Goal: Information Seeking & Learning: Learn about a topic

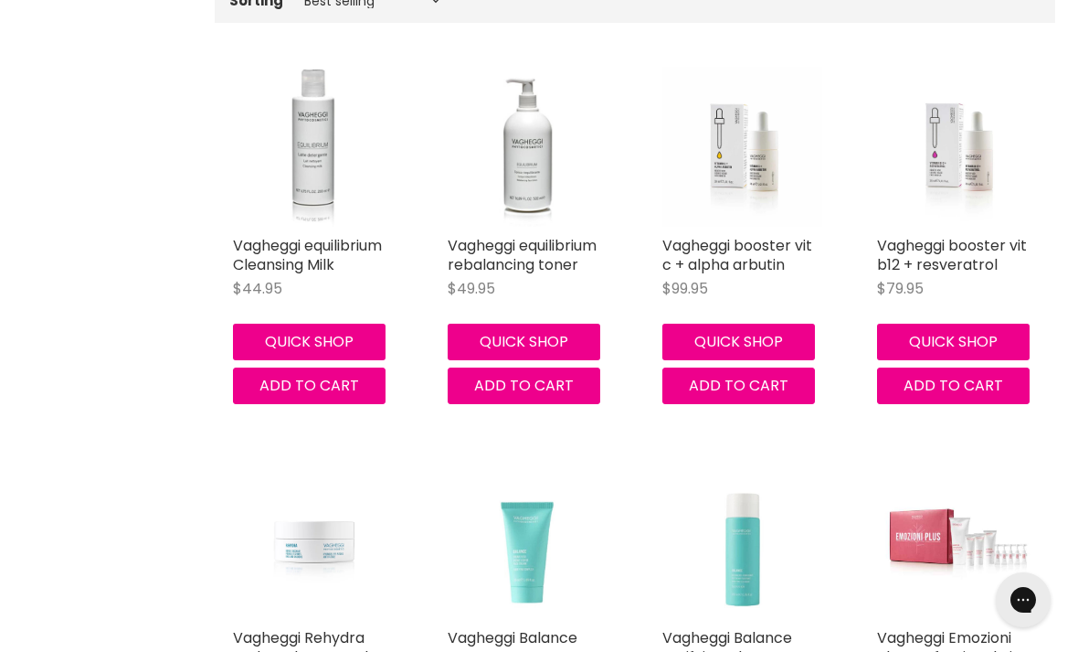
click at [960, 259] on link "Vagheggi booster vit b12 + resveratrol" at bounding box center [952, 255] width 150 height 40
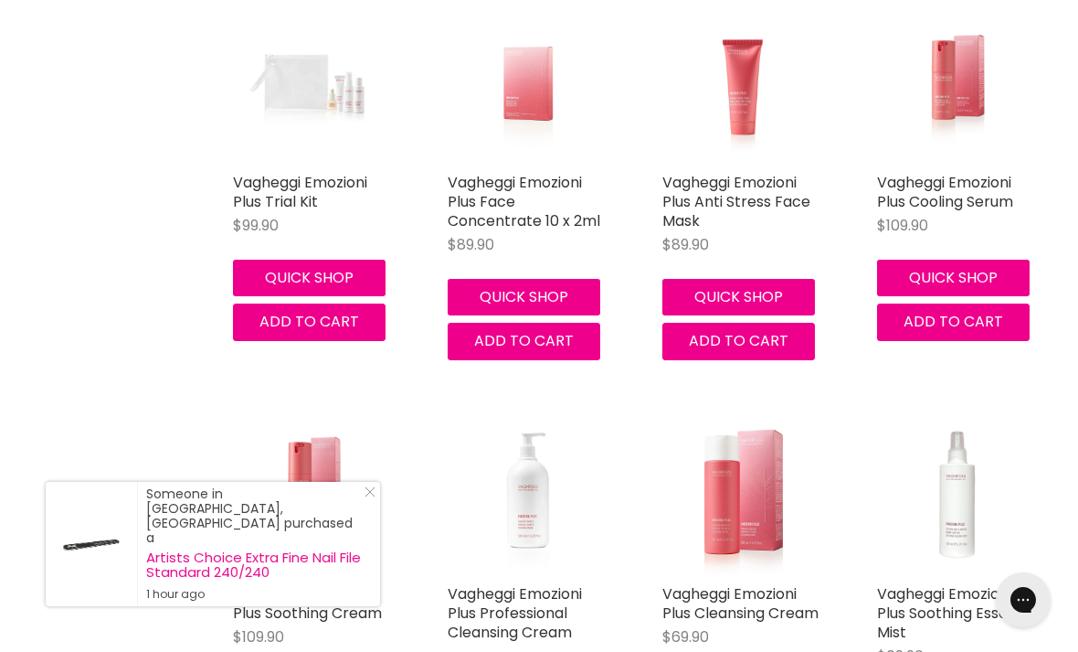
scroll to position [1524, 0]
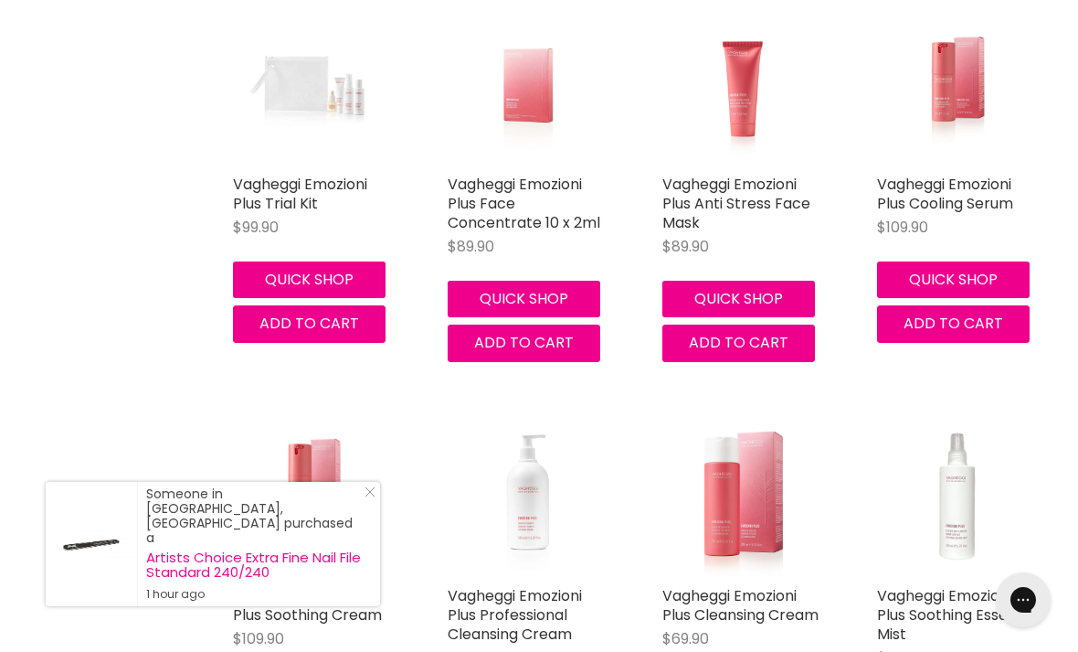
click at [946, 186] on link "Vagheggi Emozioni Plus Cooling Serum" at bounding box center [945, 194] width 136 height 40
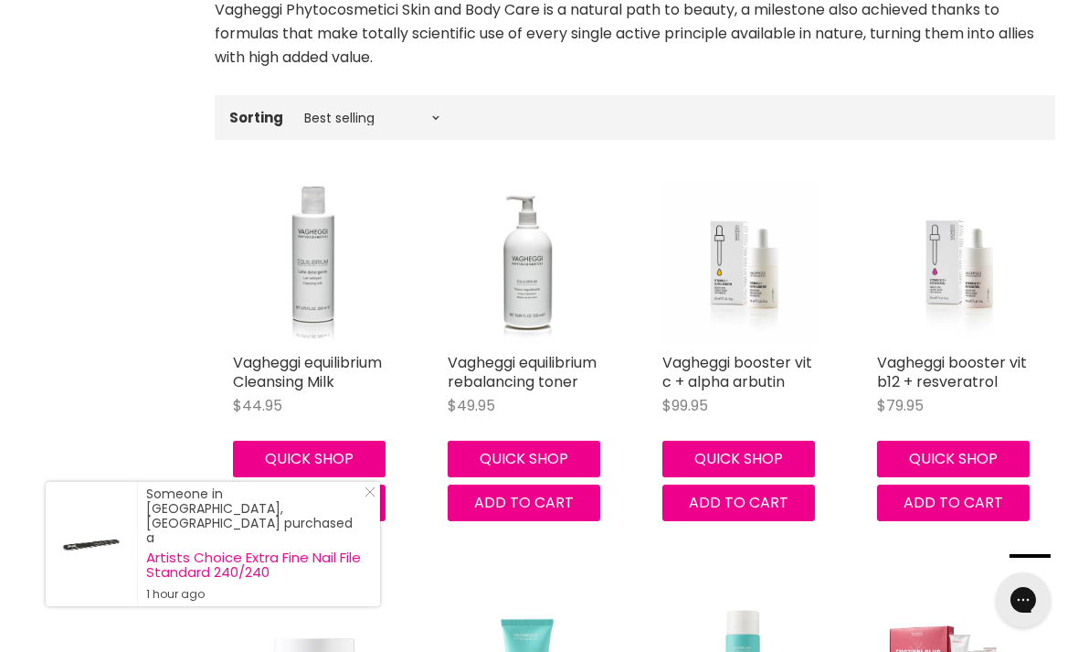
scroll to position [524, 0]
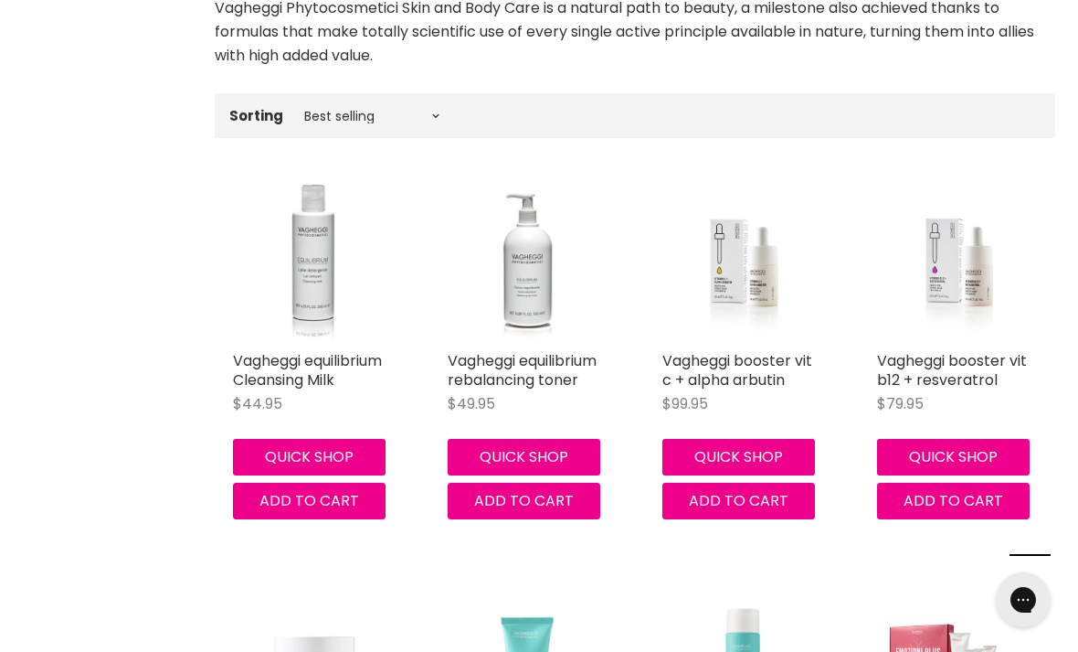
click at [374, 583] on img "Main content" at bounding box center [313, 654] width 160 height 160
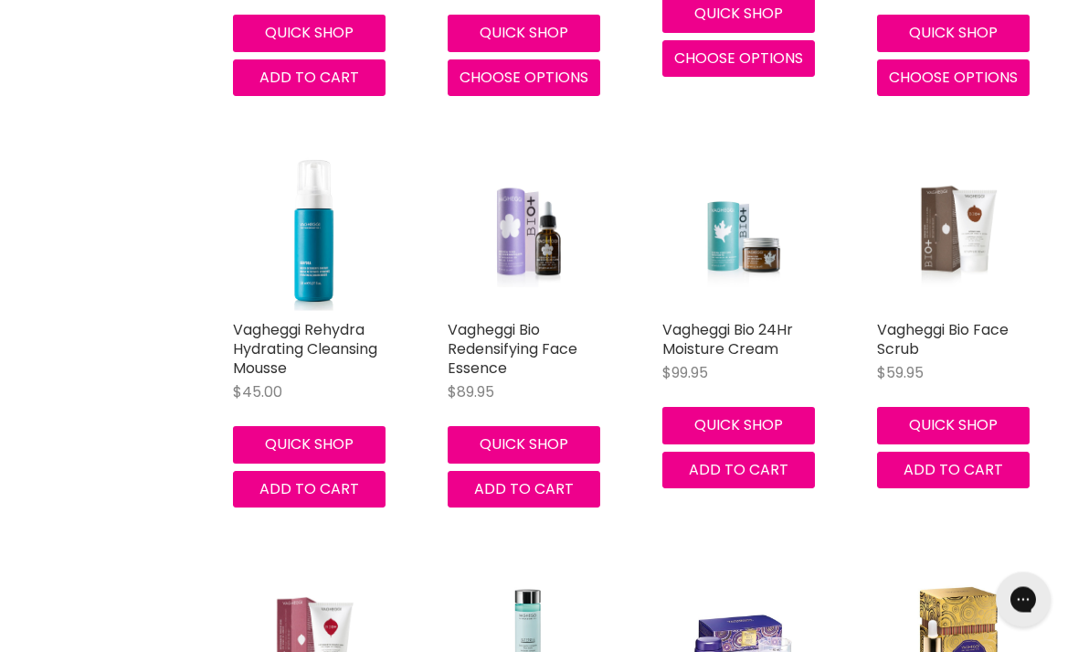
scroll to position [4690, 0]
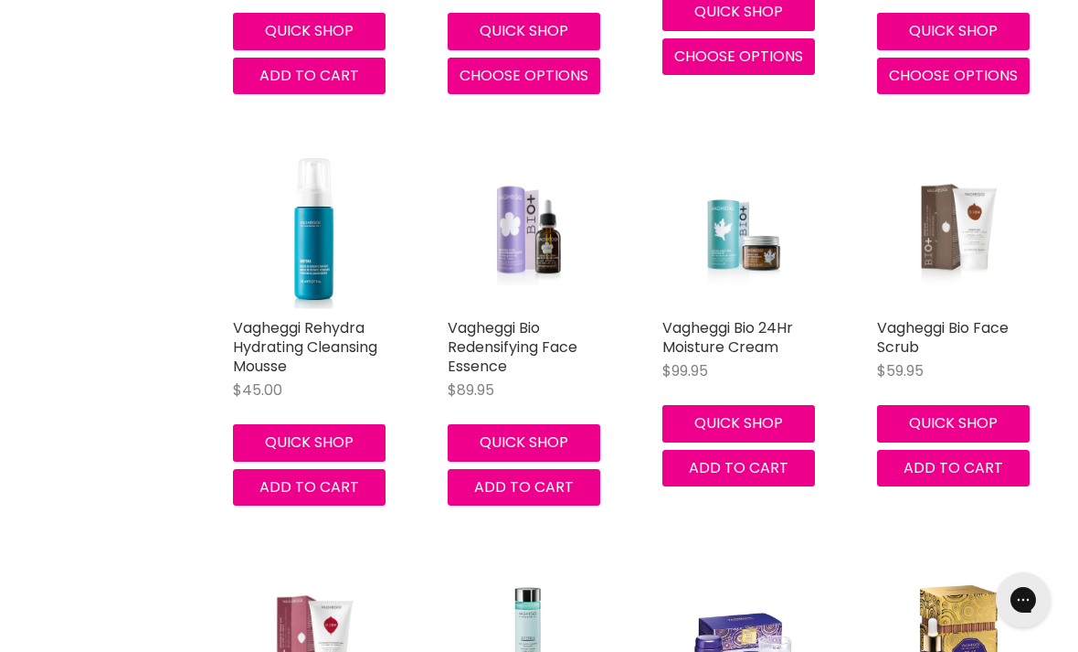
click at [530, 325] on link "Vagheggi Bio Redensifying Face Essence" at bounding box center [513, 346] width 130 height 59
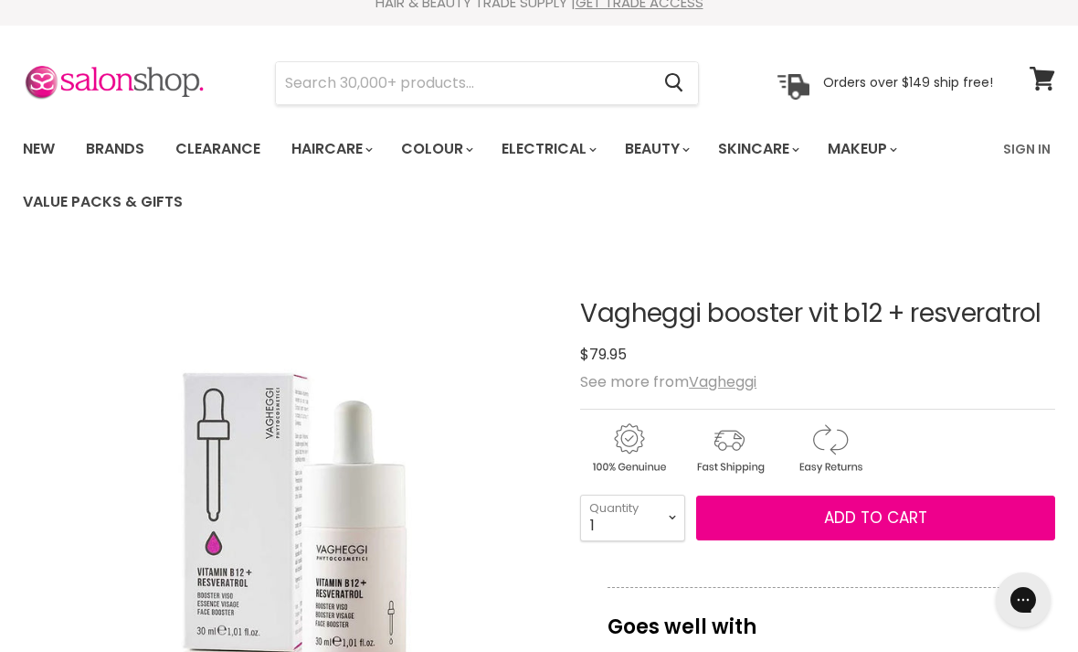
scroll to position [21, 0]
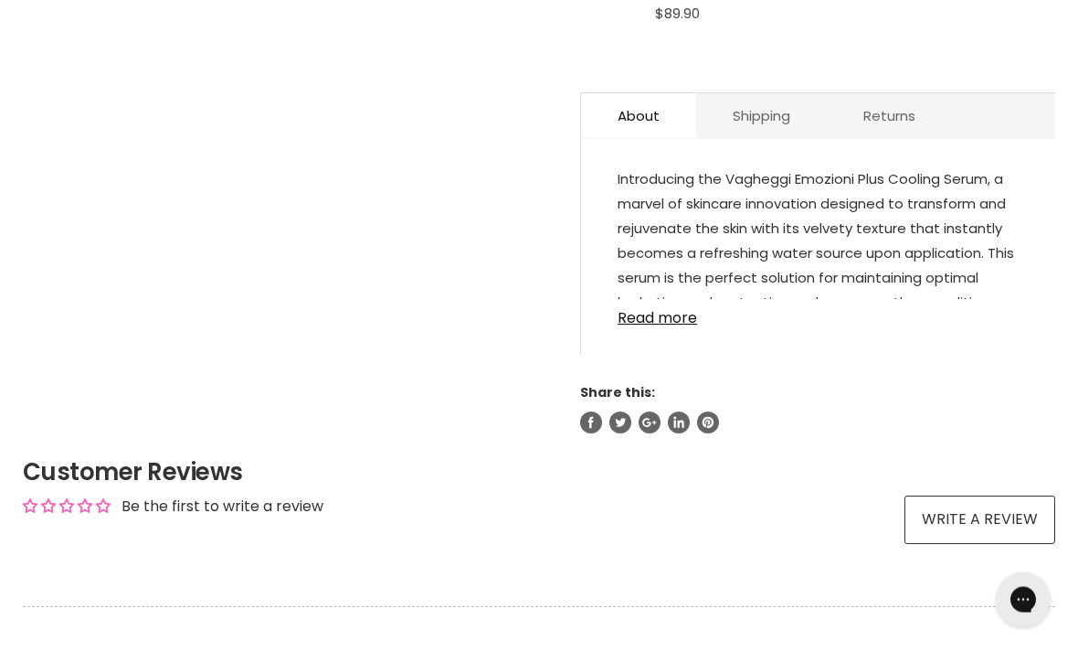
scroll to position [981, 0]
click at [692, 326] on link "Read more" at bounding box center [818, 312] width 401 height 27
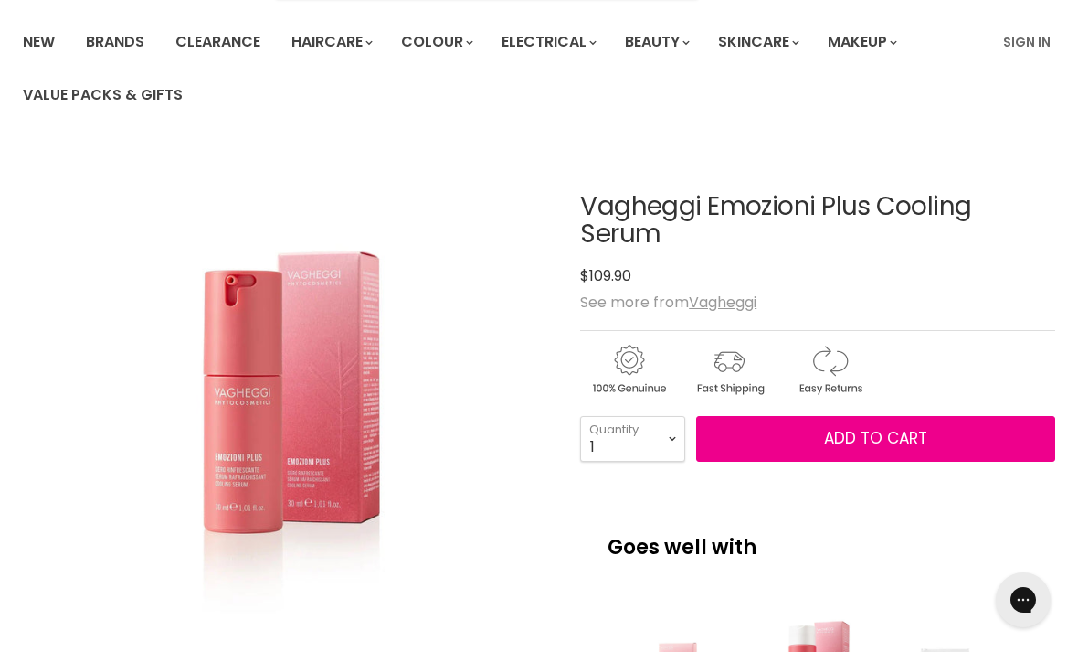
scroll to position [128, 0]
